Goal: Navigation & Orientation: Understand site structure

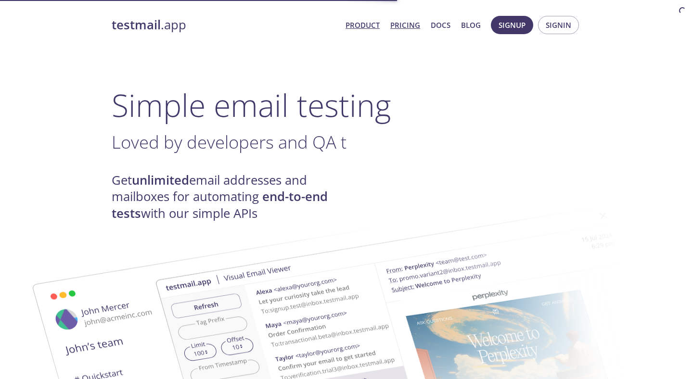
click at [407, 20] on link "Pricing" at bounding box center [405, 25] width 30 height 13
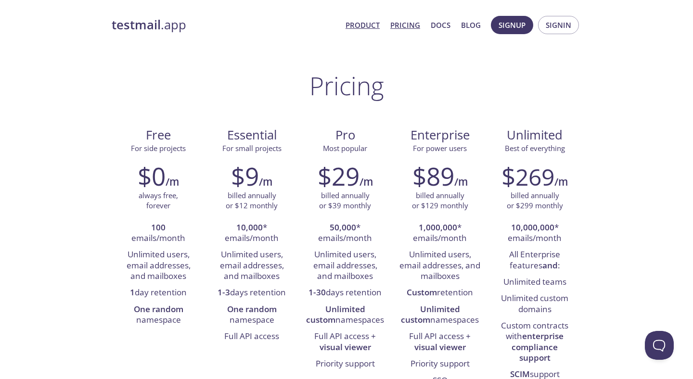
click at [368, 28] on link "Product" at bounding box center [362, 25] width 34 height 13
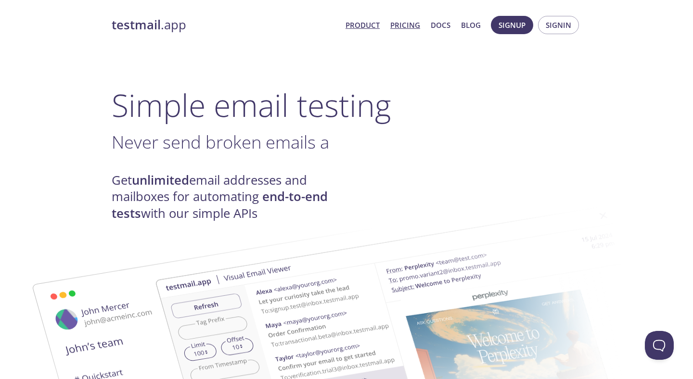
click at [406, 20] on link "Pricing" at bounding box center [405, 25] width 30 height 13
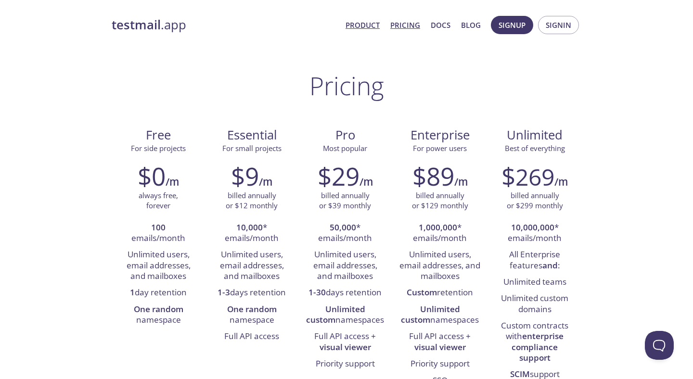
click at [357, 20] on link "Product" at bounding box center [362, 25] width 34 height 13
